Goal: Find specific page/section: Find specific page/section

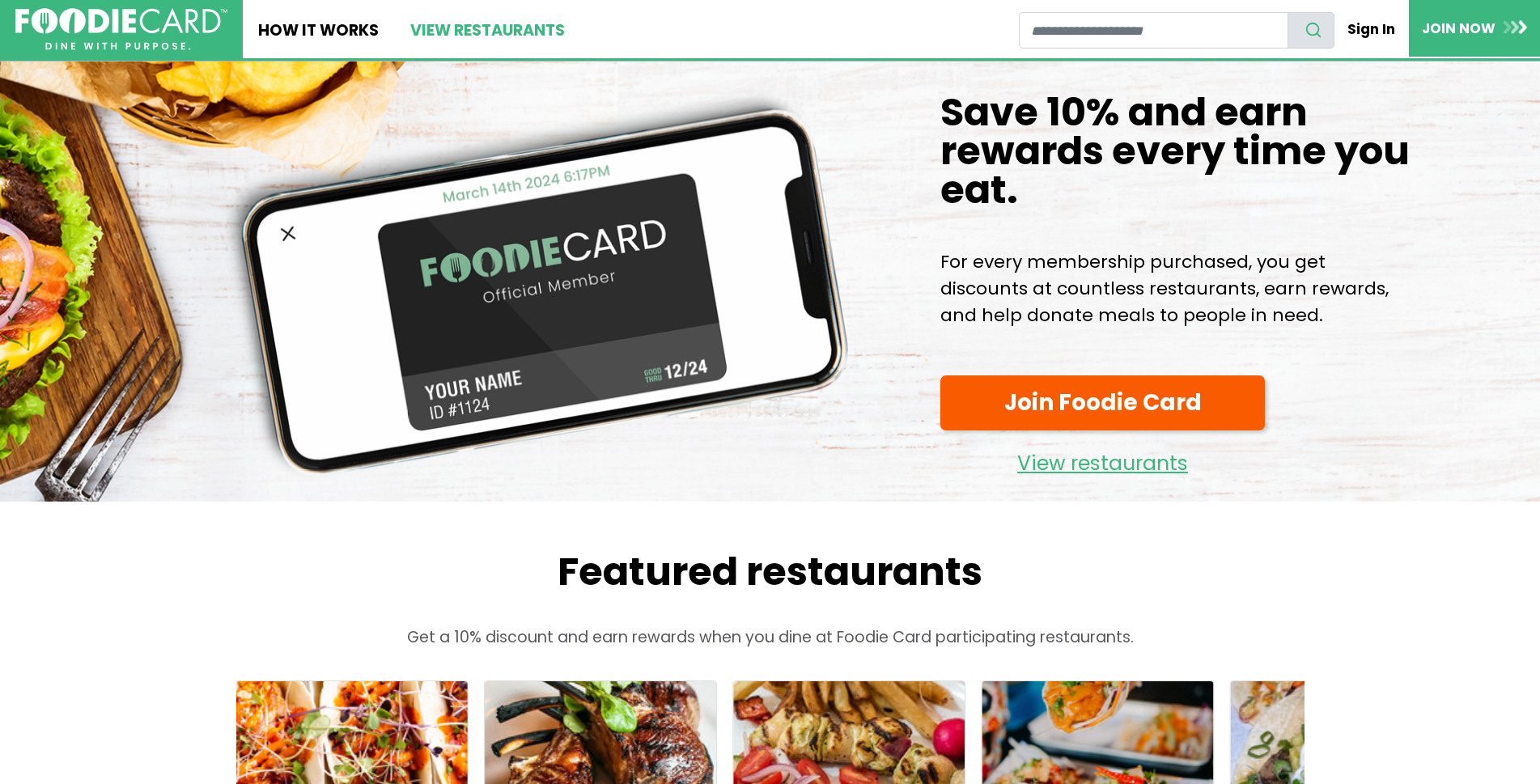
click at [486, 33] on link "View restaurants" at bounding box center [487, 29] width 186 height 58
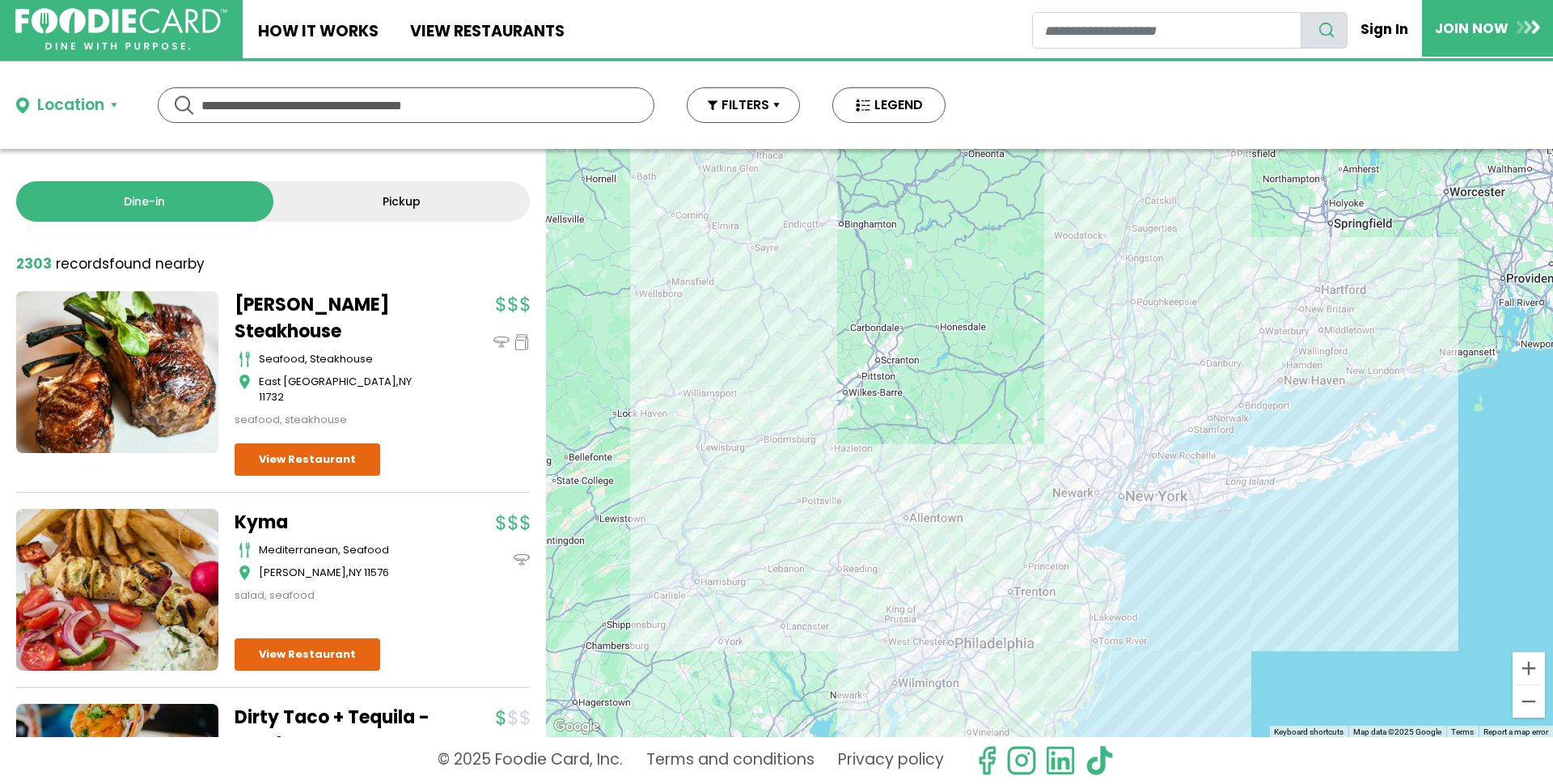
click at [315, 105] on input "text" at bounding box center [406, 105] width 409 height 34
type input "*****"
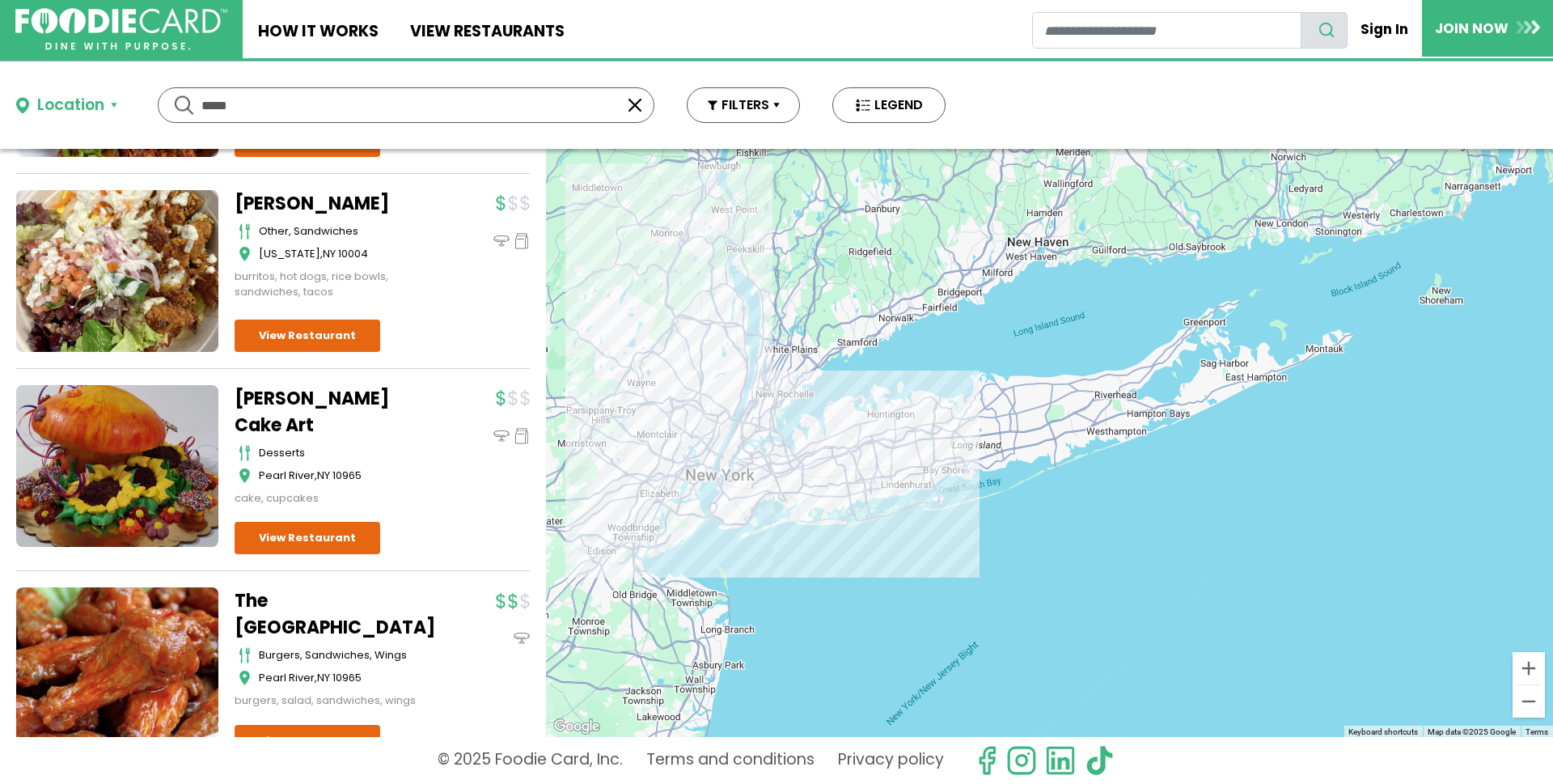
scroll to position [939, 0]
